Goal: Transaction & Acquisition: Purchase product/service

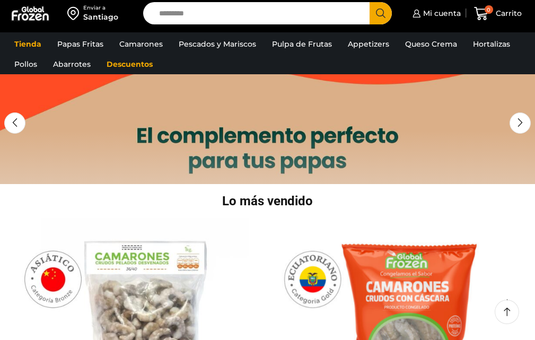
scroll to position [13, 0]
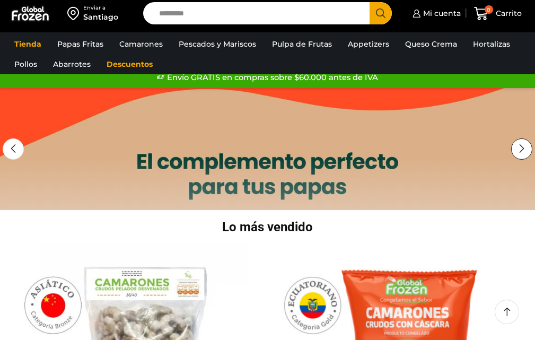
click at [520, 148] on div at bounding box center [521, 148] width 21 height 21
click at [520, 146] on div at bounding box center [521, 148] width 21 height 21
click at [520, 149] on div at bounding box center [521, 148] width 21 height 21
click at [520, 152] on div at bounding box center [521, 148] width 21 height 21
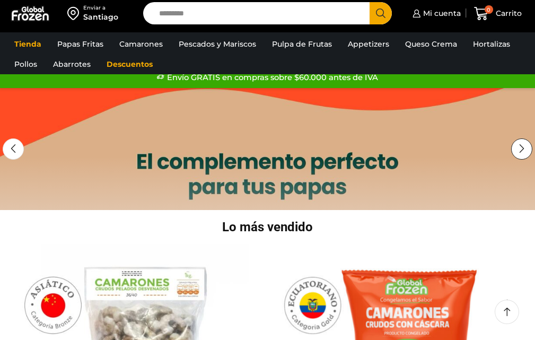
click at [520, 152] on div at bounding box center [521, 148] width 21 height 21
drag, startPoint x: 520, startPoint y: 152, endPoint x: 525, endPoint y: 123, distance: 29.5
click at [522, 151] on div at bounding box center [521, 148] width 21 height 21
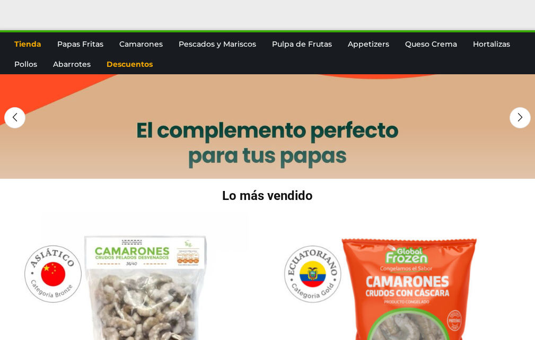
scroll to position [0, 0]
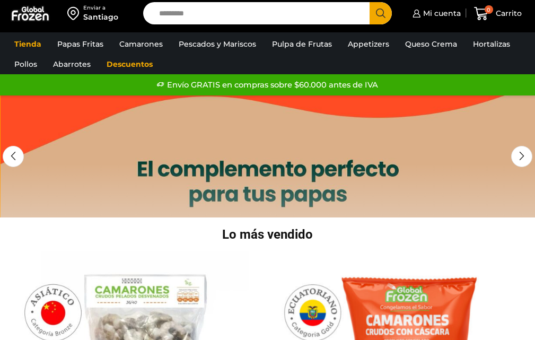
click at [251, 186] on link "1 / 2" at bounding box center [268, 209] width 535 height 228
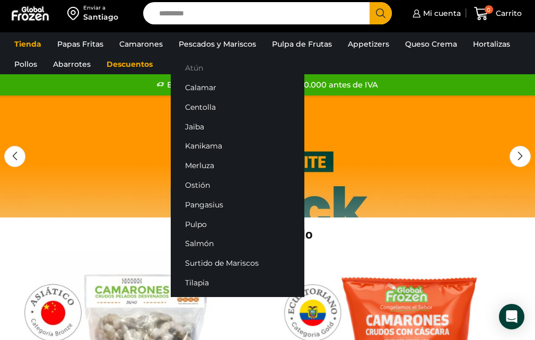
click at [195, 65] on link "Atún" at bounding box center [238, 68] width 134 height 20
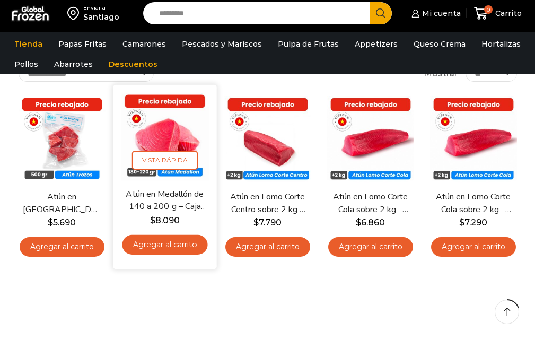
click at [173, 143] on img at bounding box center [165, 137] width 88 height 88
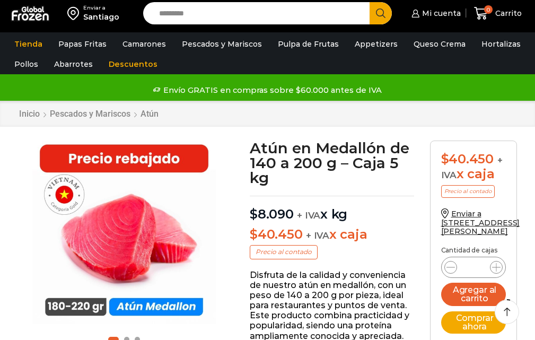
click at [499, 263] on icon at bounding box center [496, 267] width 8 height 8
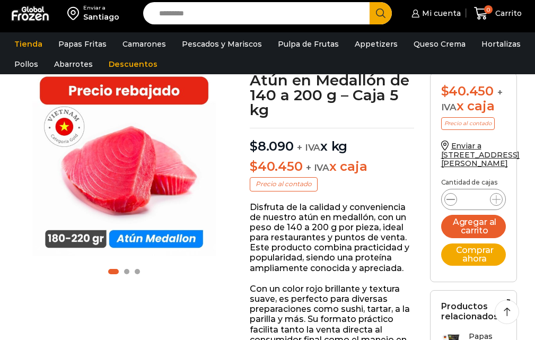
click at [452, 199] on icon at bounding box center [451, 199] width 8 height 1
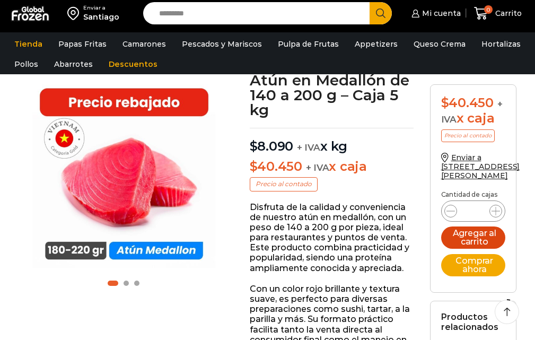
type input "*"
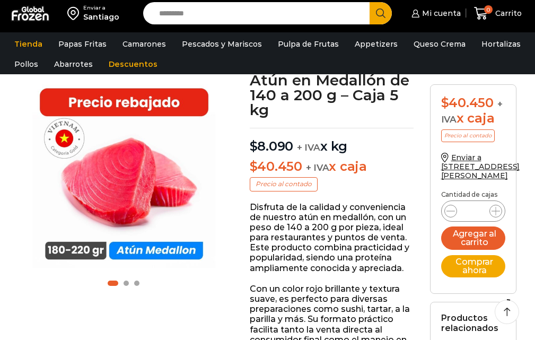
scroll to position [0, 0]
click at [483, 261] on button "Comprar ahora" at bounding box center [473, 266] width 65 height 22
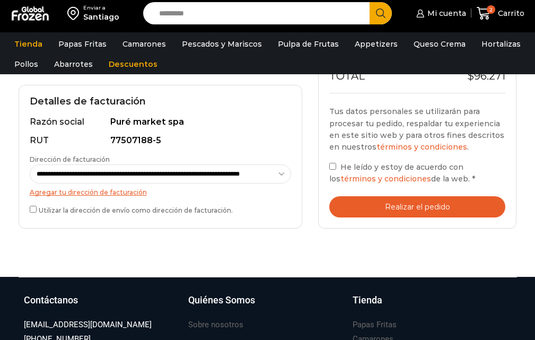
scroll to position [339, 0]
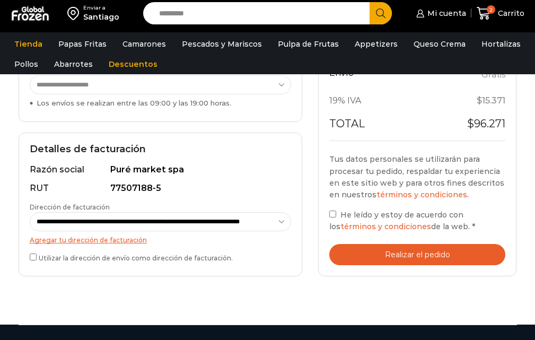
drag, startPoint x: 0, startPoint y: 0, endPoint x: 558, endPoint y: 147, distance: 577.0
click at [535, 147] on html "WordPress WooCommerce Themes Enviar a [GEOGRAPHIC_DATA] Search input Search Mi …" at bounding box center [267, 165] width 535 height 901
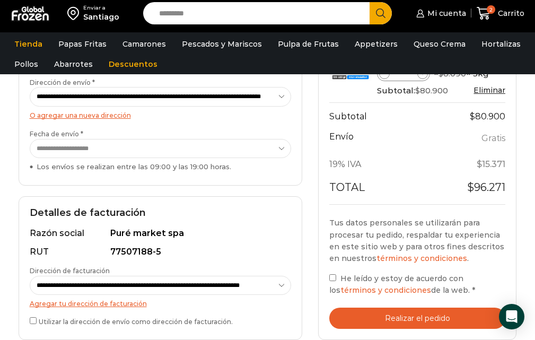
scroll to position [327, 0]
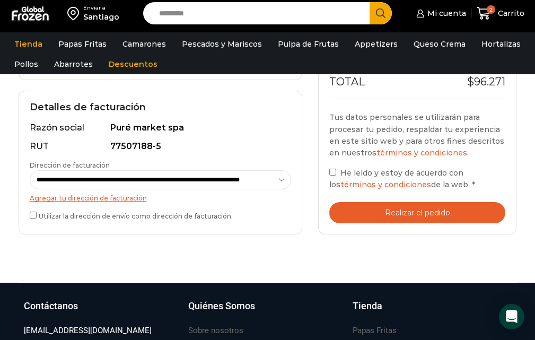
click at [420, 215] on button "Realizar el pedido" at bounding box center [417, 213] width 176 height 22
